Goal: Information Seeking & Learning: Compare options

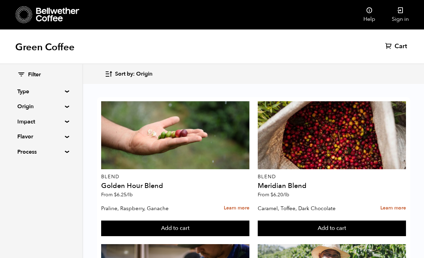
click at [51, 106] on summary "Origin" at bounding box center [41, 106] width 48 height 8
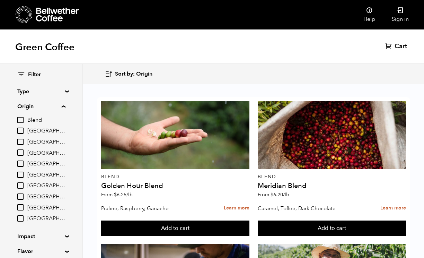
click at [51, 91] on summary "Type" at bounding box center [41, 91] width 48 height 8
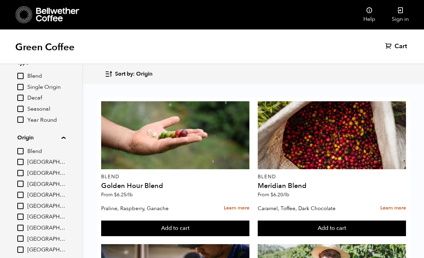
scroll to position [38, 0]
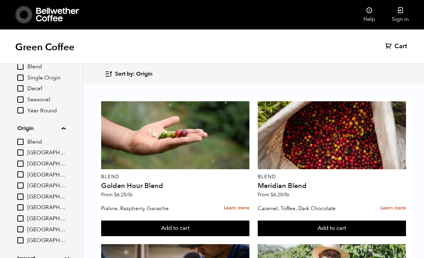
click at [37, 172] on span "[GEOGRAPHIC_DATA]" at bounding box center [46, 175] width 38 height 8
click at [0, 0] on input "[GEOGRAPHIC_DATA]" at bounding box center [0, 0] width 0 height 0
checkbox input "true"
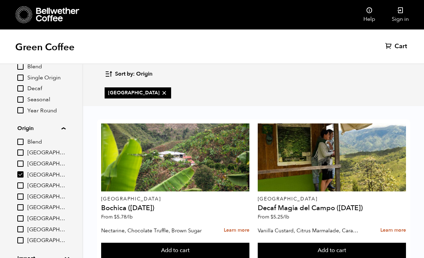
click at [31, 197] on span "[GEOGRAPHIC_DATA]" at bounding box center [46, 197] width 38 height 8
click at [0, 0] on input "[GEOGRAPHIC_DATA]" at bounding box center [0, 0] width 0 height 0
checkbox input "true"
click at [254, 92] on div "Colombia Ethiopia" at bounding box center [254, 93] width 298 height 22
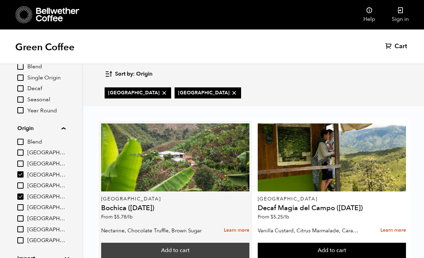
scroll to position [36, 0]
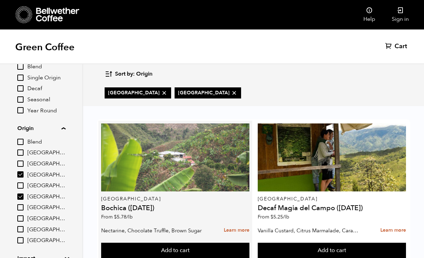
click at [182, 141] on div at bounding box center [175, 157] width 149 height 68
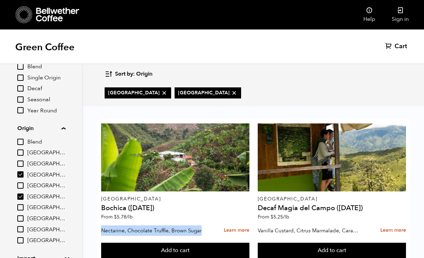
drag, startPoint x: 202, startPoint y: 196, endPoint x: 93, endPoint y: 192, distance: 109.6
copy p "Nectarine, Chocolate Truffle, Brown Sugar"
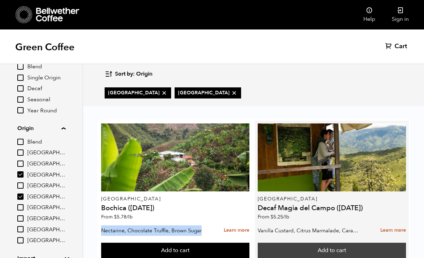
scroll to position [0, 0]
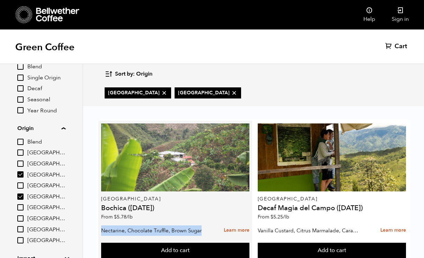
click at [173, 170] on div at bounding box center [175, 157] width 149 height 68
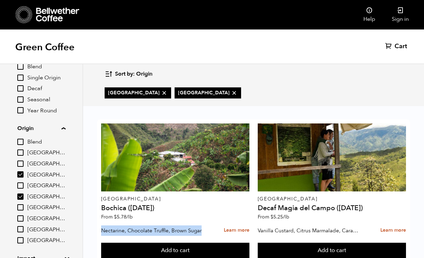
scroll to position [308, 0]
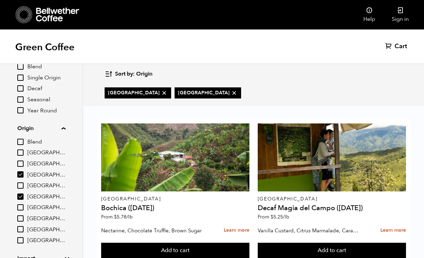
drag, startPoint x: 101, startPoint y: 186, endPoint x: 170, endPoint y: 189, distance: 69.4
copy h4 "Shanta Golba Natural"
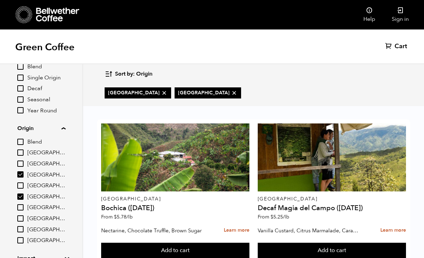
scroll to position [2, 0]
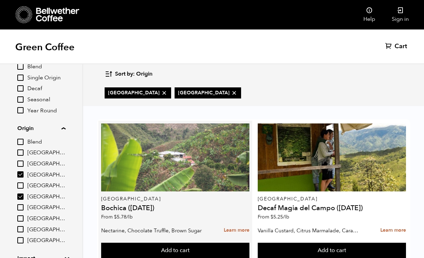
click at [201, 173] on div at bounding box center [175, 157] width 149 height 68
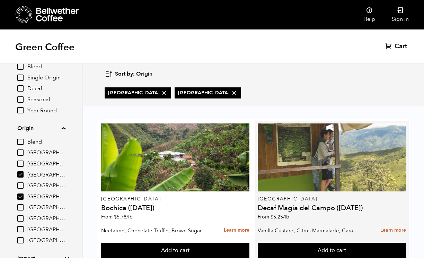
click at [340, 151] on div at bounding box center [332, 157] width 149 height 68
click at [321, 157] on div at bounding box center [332, 157] width 149 height 68
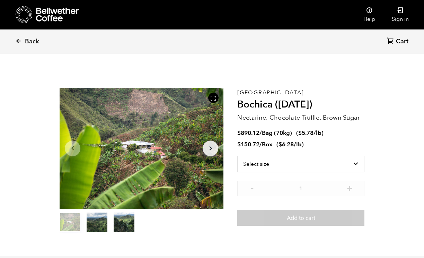
scroll to position [302, 297]
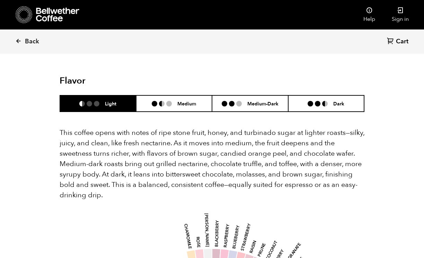
scroll to position [452, 0]
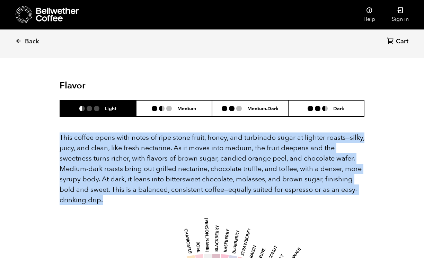
drag, startPoint x: 57, startPoint y: 113, endPoint x: 140, endPoint y: 182, distance: 108.2
copy p "This coffee opens with notes of ripe stone fruit, honey, and turbinado sugar at…"
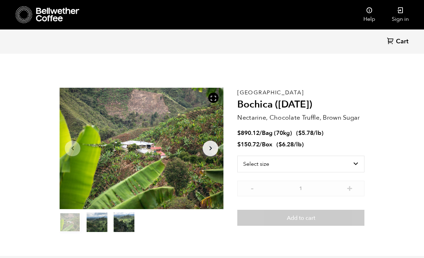
scroll to position [302, 297]
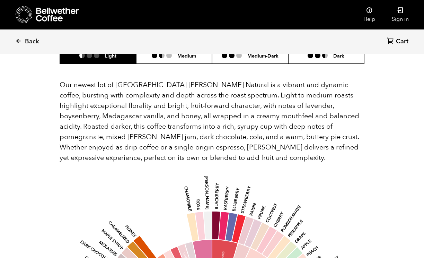
scroll to position [652, 0]
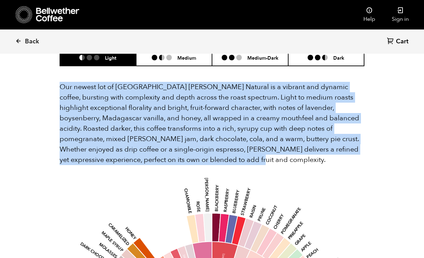
drag, startPoint x: 187, startPoint y: 151, endPoint x: 44, endPoint y: 75, distance: 161.8
click at [44, 75] on section "Flavor Light Medium Medium-Dark Dark Our newest lot of [GEOGRAPHIC_DATA] [PERSO…" at bounding box center [212, 255] width 340 height 496
copy p "Our newest lot of [GEOGRAPHIC_DATA] [PERSON_NAME] Natural is a vibrant and dyna…"
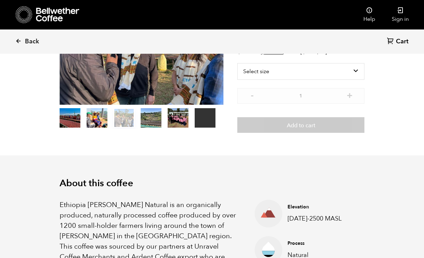
scroll to position [0, 0]
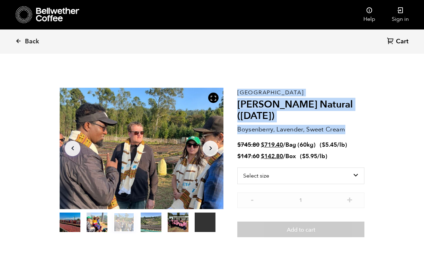
drag, startPoint x: 350, startPoint y: 129, endPoint x: 237, endPoint y: 129, distance: 113.1
click at [237, 129] on section "Your browser does not support the video tag. Item 3 of 6 Your browser does not …" at bounding box center [212, 162] width 340 height 195
copy section "Your browser does not support the video tag. Item 3 of 6 Your browser does not …"
click at [287, 130] on p "Boysenberry, Lavender, Sweet Cream" at bounding box center [301, 129] width 127 height 9
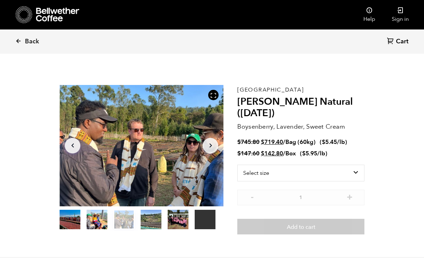
scroll to position [3, 0]
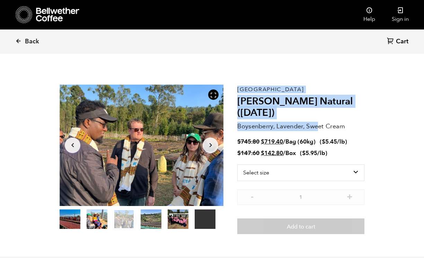
drag, startPoint x: 237, startPoint y: 125, endPoint x: 320, endPoint y: 123, distance: 83.3
click at [320, 123] on section "Your browser does not support the video tag. Item 3 of 6 Your browser does not …" at bounding box center [212, 159] width 340 height 195
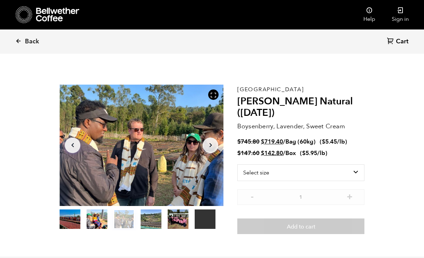
click at [349, 126] on p "Boysenberry, Lavender, Sweet Cream" at bounding box center [301, 126] width 127 height 9
drag, startPoint x: 347, startPoint y: 126, endPoint x: 239, endPoint y: 124, distance: 107.9
click at [239, 124] on p "Boysenberry, Lavender, Sweet Cream" at bounding box center [301, 126] width 127 height 9
copy p "Boysenberry, Lavender, Sweet Cream"
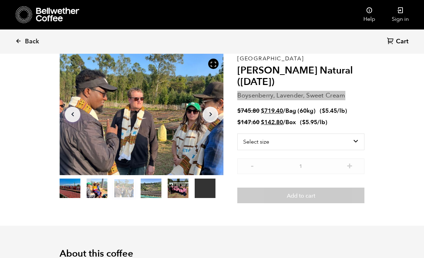
scroll to position [0, 0]
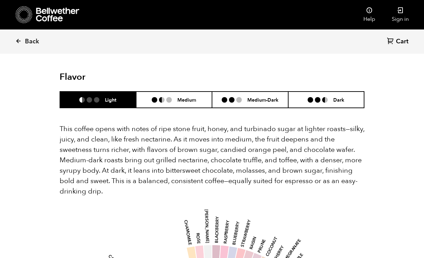
scroll to position [460, 0]
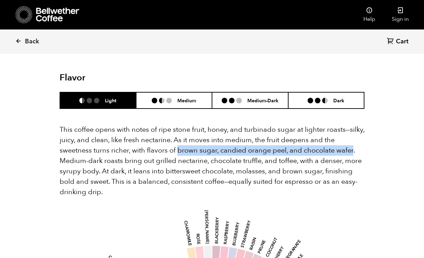
drag, startPoint x: 178, startPoint y: 129, endPoint x: 354, endPoint y: 132, distance: 175.9
click at [354, 132] on p "This coffee opens with notes of ripe stone fruit, honey, and turbinado sugar at…" at bounding box center [212, 160] width 305 height 73
copy p "brown sugar, candied orange peel, and chocolate wafer"
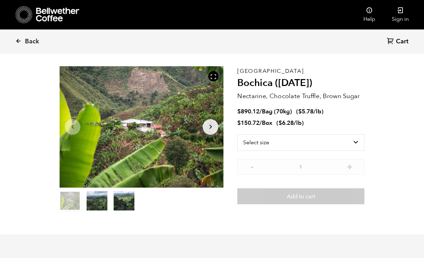
scroll to position [21, 0]
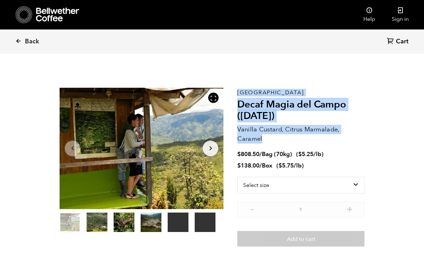
drag, startPoint x: 268, startPoint y: 136, endPoint x: 236, endPoint y: 130, distance: 32.7
click at [236, 130] on section "Your browser does not support the video tag. Your browser does not support the …" at bounding box center [212, 167] width 340 height 204
click at [246, 130] on p "Vanilla Custard, Citrus Marmalade, Caramel" at bounding box center [301, 134] width 127 height 19
drag, startPoint x: 237, startPoint y: 128, endPoint x: 256, endPoint y: 135, distance: 20.3
click at [256, 135] on section "Your browser does not support the video tag. Your browser does not support the …" at bounding box center [212, 167] width 340 height 204
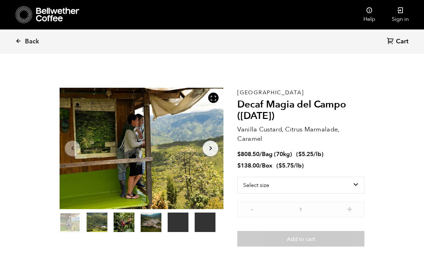
click at [265, 140] on p "Vanilla Custard, Citrus Marmalade, Caramel" at bounding box center [301, 134] width 127 height 19
click at [260, 137] on p "Vanilla Custard, Citrus Marmalade, Caramel" at bounding box center [301, 134] width 127 height 19
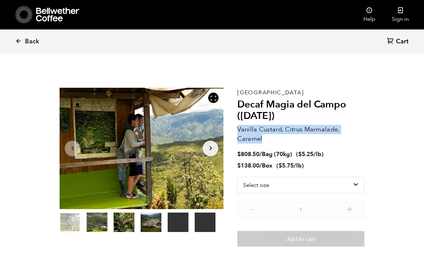
drag, startPoint x: 263, startPoint y: 138, endPoint x: 239, endPoint y: 131, distance: 25.2
click at [239, 131] on p "Vanilla Custard, Citrus Marmalade, Caramel" at bounding box center [301, 134] width 127 height 19
copy p "Vanilla Custard, Citrus Marmalade, Caramel"
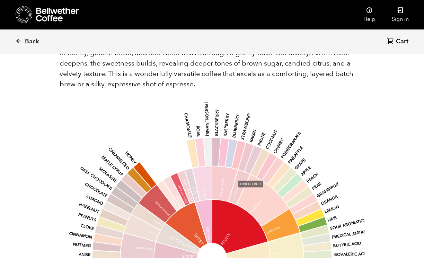
scroll to position [680, 0]
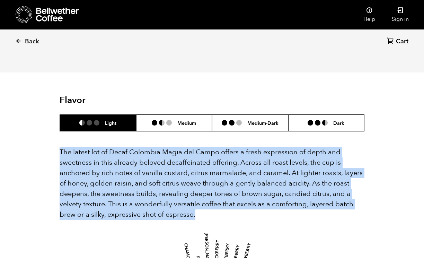
drag, startPoint x: 204, startPoint y: 208, endPoint x: 58, endPoint y: 144, distance: 159.6
copy p "The latest lot of Decaf Colombia Magia del Campo offers a fresh expression of d…"
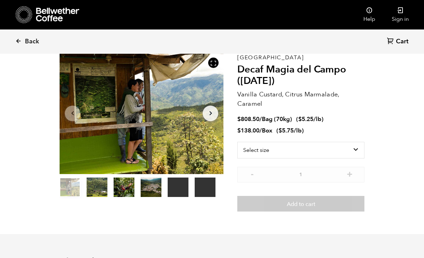
scroll to position [38, 0]
